Goal: Check status: Check status

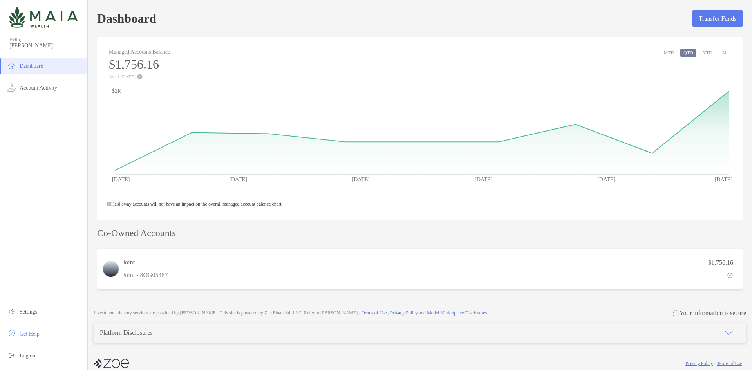
scroll to position [11, 0]
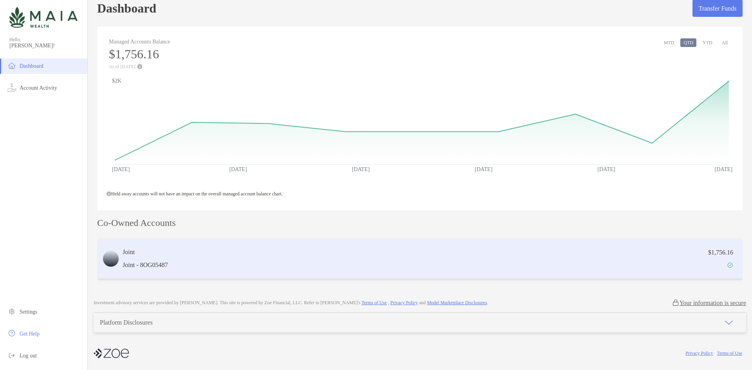
click at [155, 270] on div "Joint Joint - 8OG05487 $1,756.16" at bounding box center [419, 259] width 645 height 40
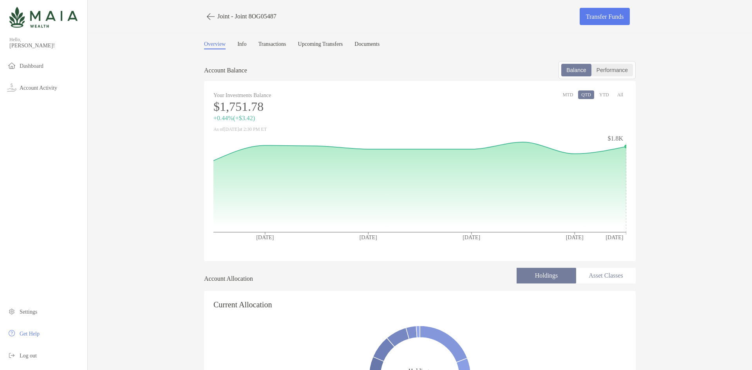
click at [629, 75] on div "Performance" at bounding box center [612, 70] width 40 height 11
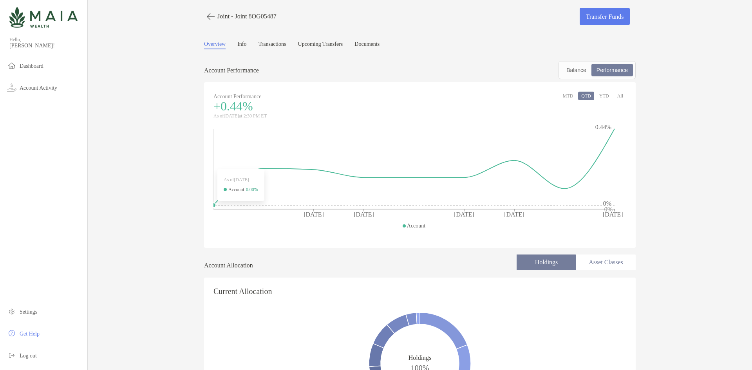
click at [211, 205] on circle at bounding box center [213, 205] width 5 height 5
drag, startPoint x: 45, startPoint y: 64, endPoint x: 25, endPoint y: 87, distance: 29.4
click at [43, 64] on span "Dashboard" at bounding box center [32, 66] width 24 height 6
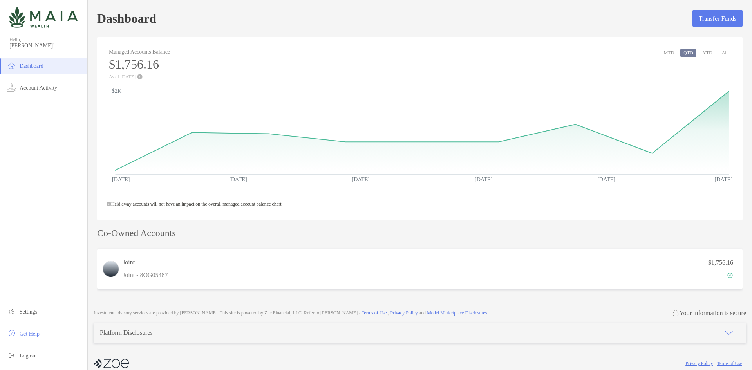
scroll to position [11, 0]
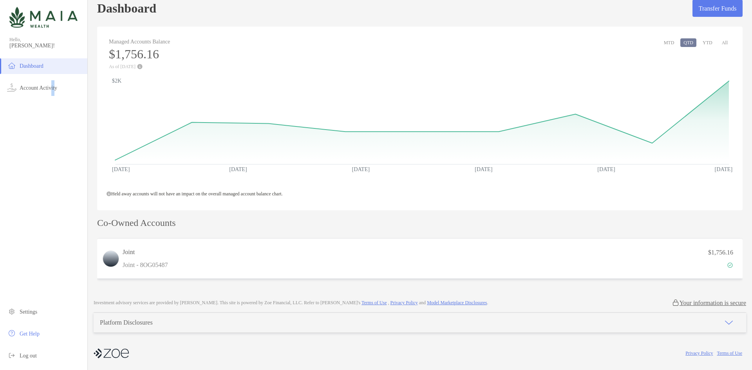
drag, startPoint x: 59, startPoint y: 92, endPoint x: 55, endPoint y: 118, distance: 26.5
click at [55, 118] on div "Dashboard Account Activity Settings Get Help Log out" at bounding box center [43, 214] width 87 height 312
click at [708, 45] on button "YTD" at bounding box center [707, 42] width 16 height 9
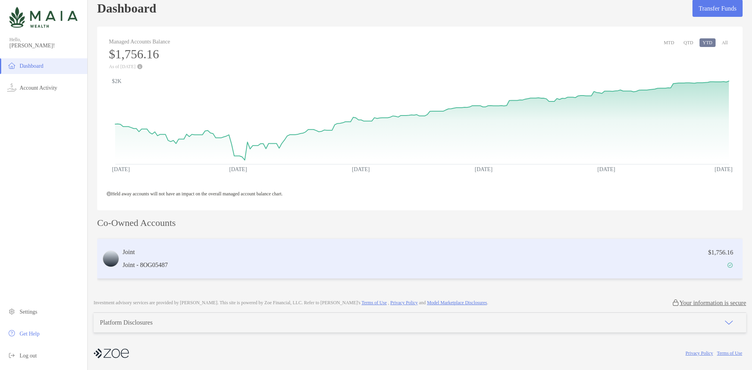
click at [239, 261] on div "$1,756.16" at bounding box center [454, 259] width 567 height 23
